Goal: Task Accomplishment & Management: Manage account settings

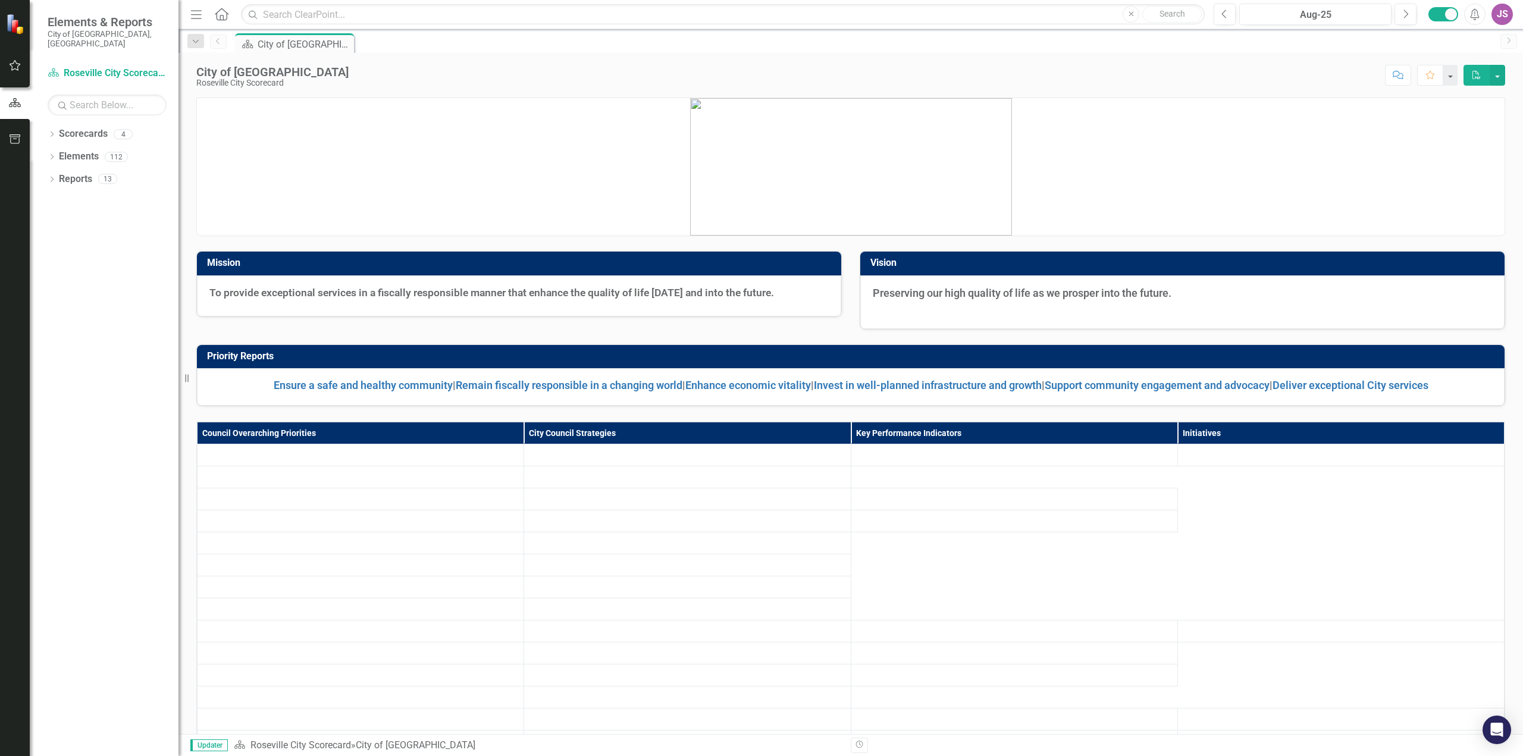
click at [1503, 18] on div "JS" at bounding box center [1502, 14] width 21 height 21
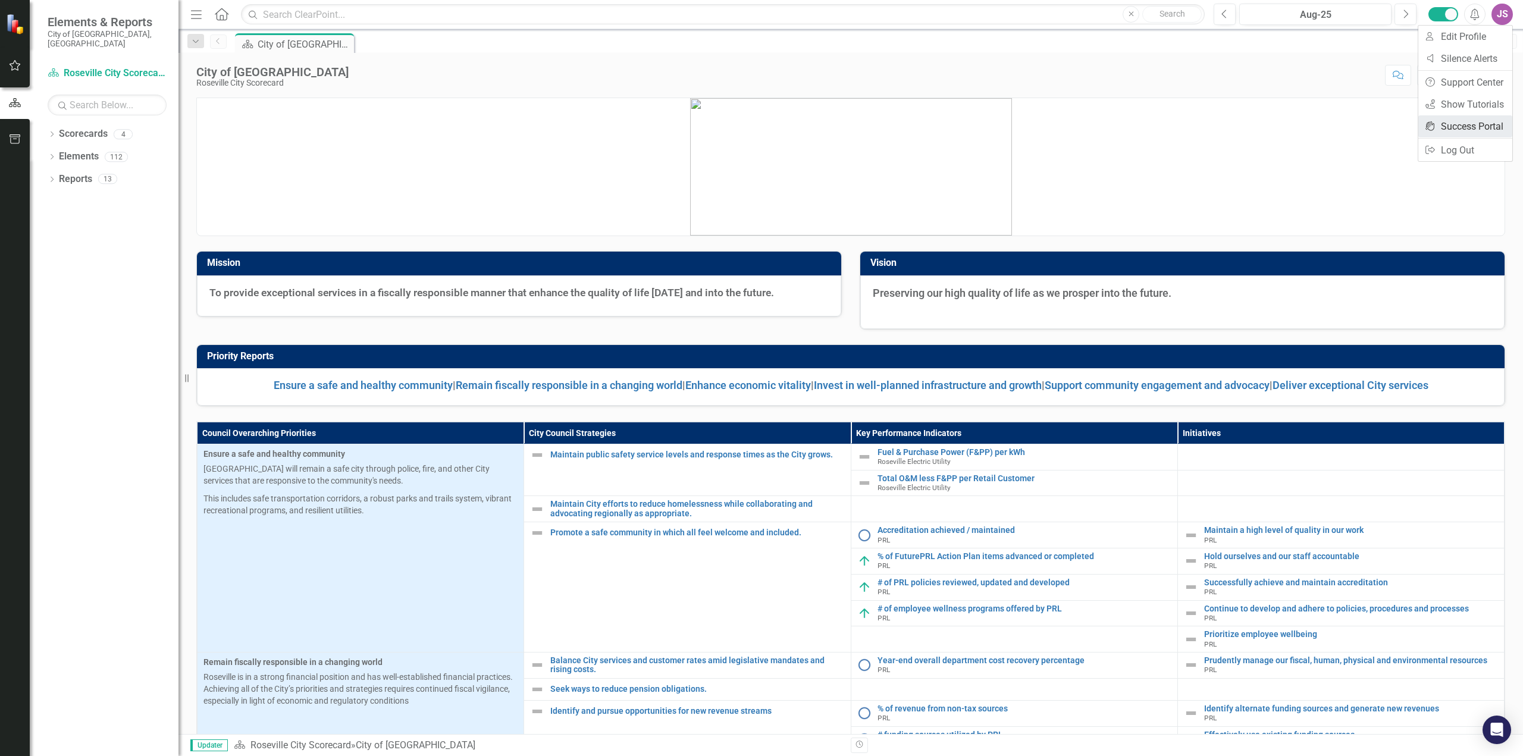
click at [1477, 128] on link "icon.portal Success Portal" at bounding box center [1465, 126] width 94 height 22
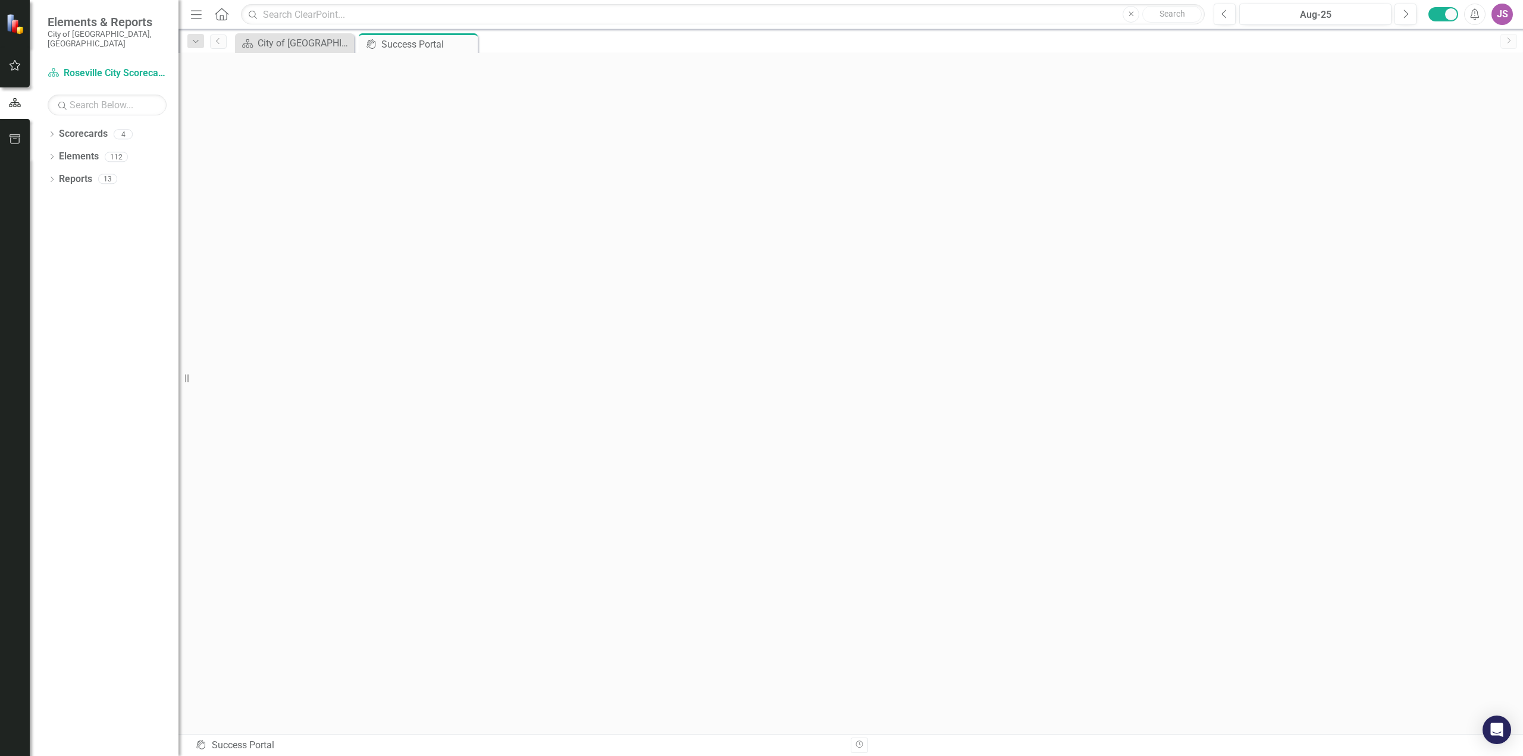
click at [1505, 17] on div "JS" at bounding box center [1502, 14] width 21 height 21
click at [1486, 35] on link "User Edit Profile" at bounding box center [1465, 37] width 94 height 22
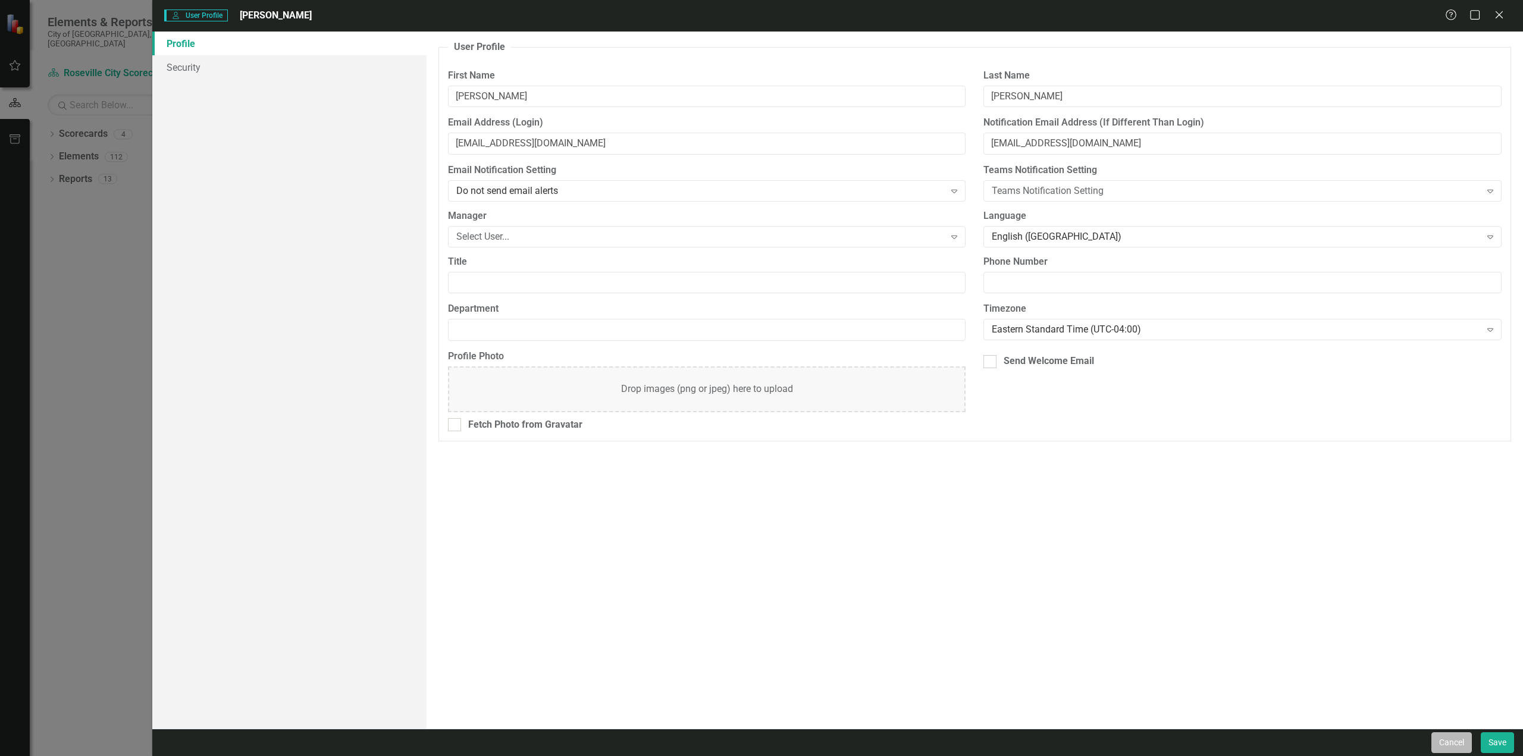
click at [1452, 737] on button "Cancel" at bounding box center [1451, 742] width 40 height 21
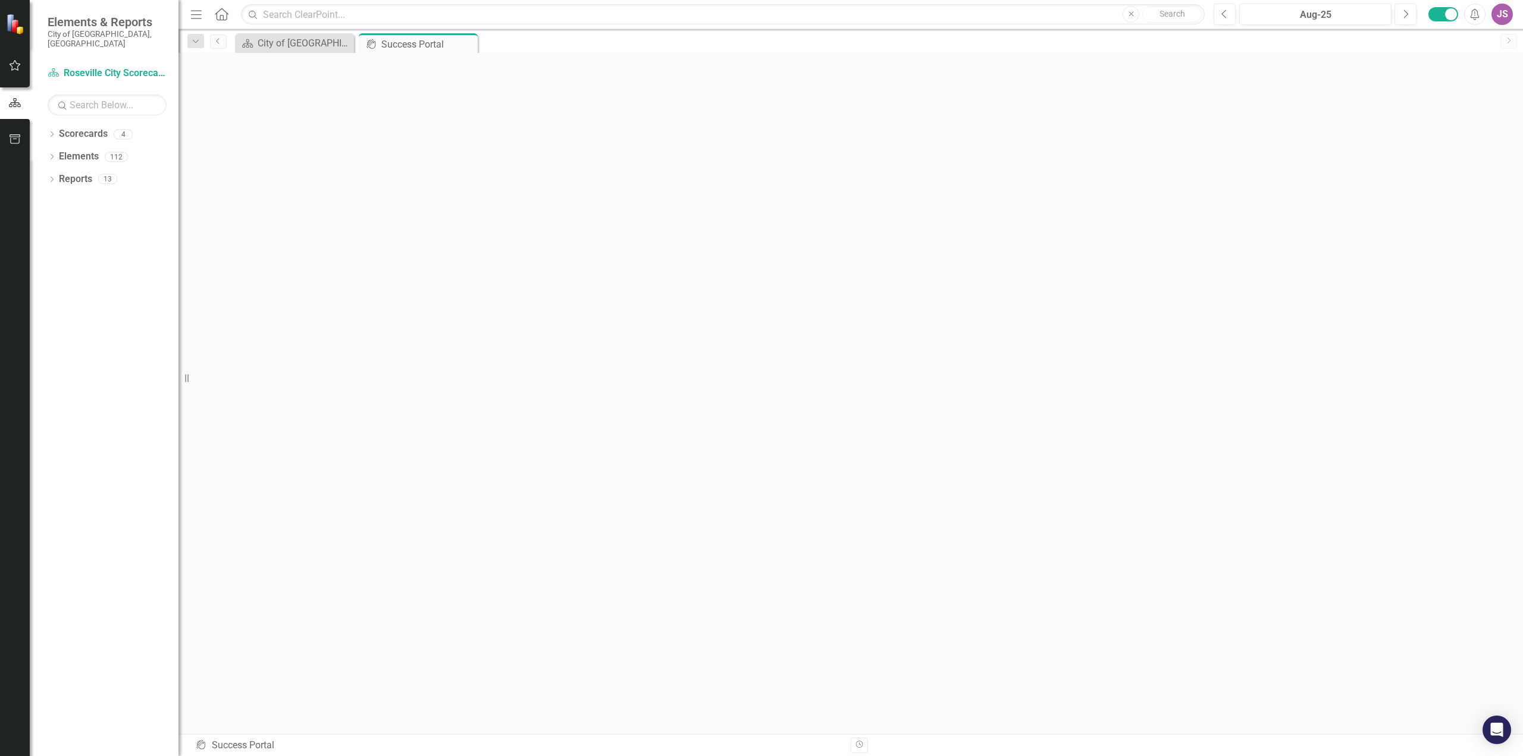
click at [1496, 23] on div "JS" at bounding box center [1502, 14] width 21 height 21
click at [1447, 149] on link "Logout Log Out" at bounding box center [1465, 150] width 94 height 22
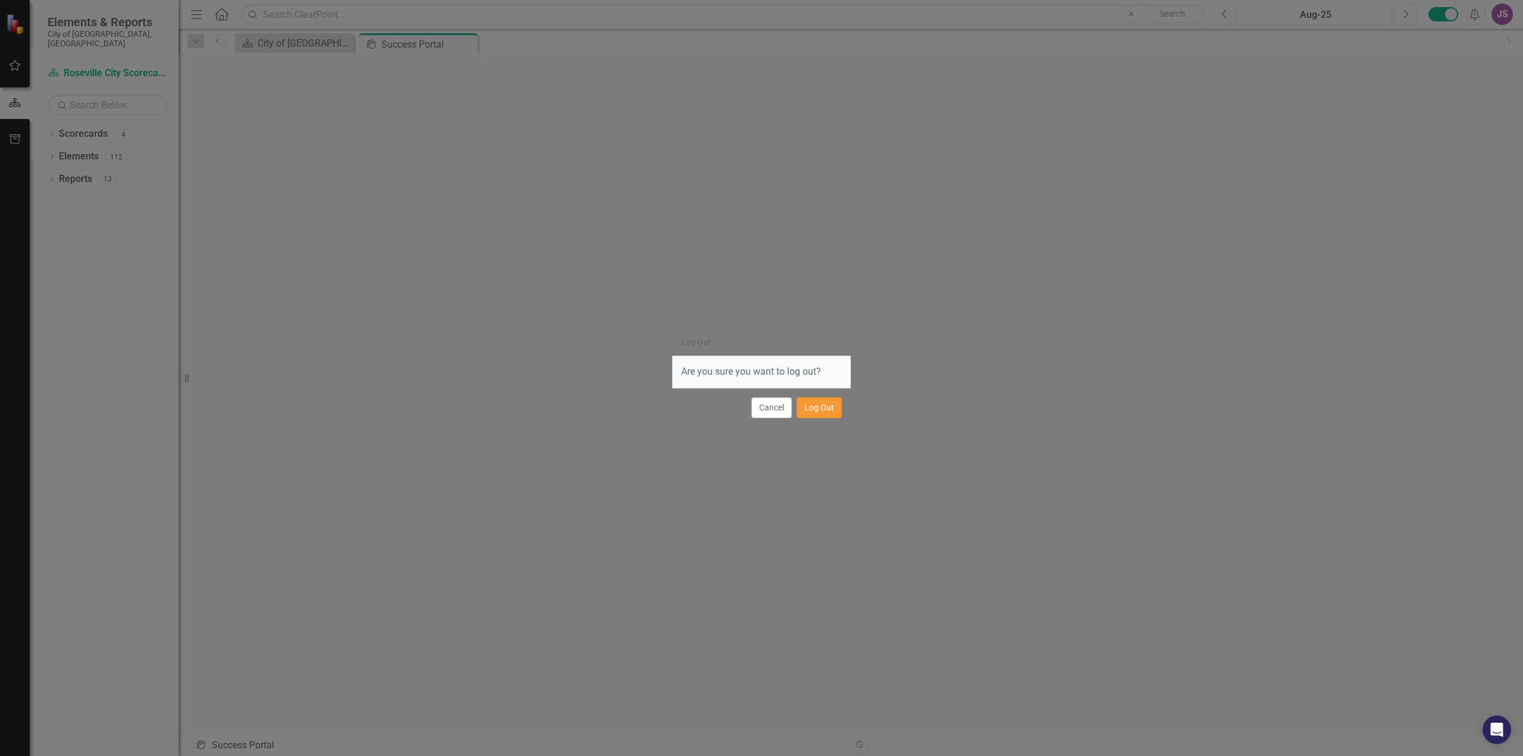
click at [825, 403] on button "Log Out" at bounding box center [819, 407] width 45 height 21
